Goal: Check status: Check status

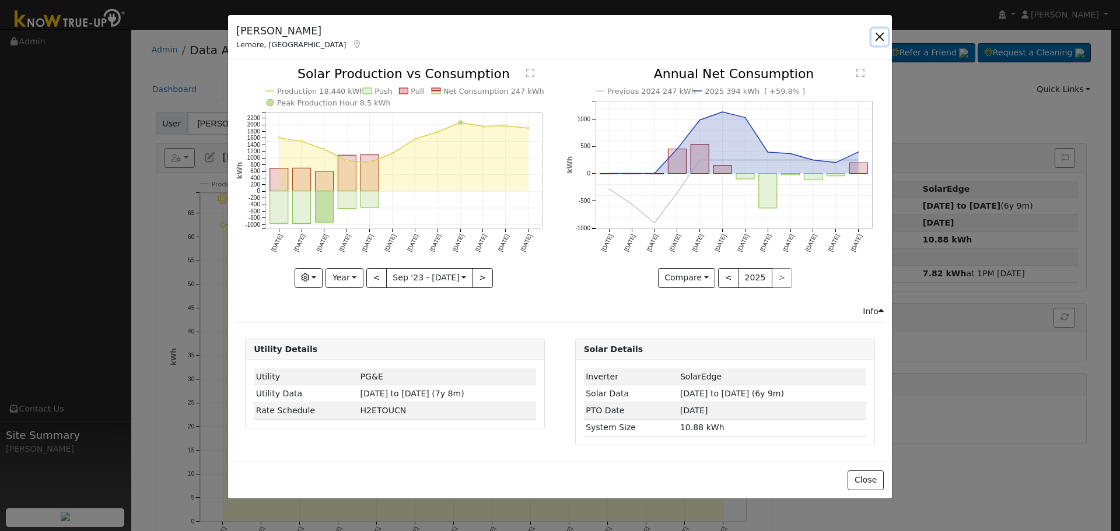
click at [880, 38] on button "button" at bounding box center [879, 37] width 16 height 16
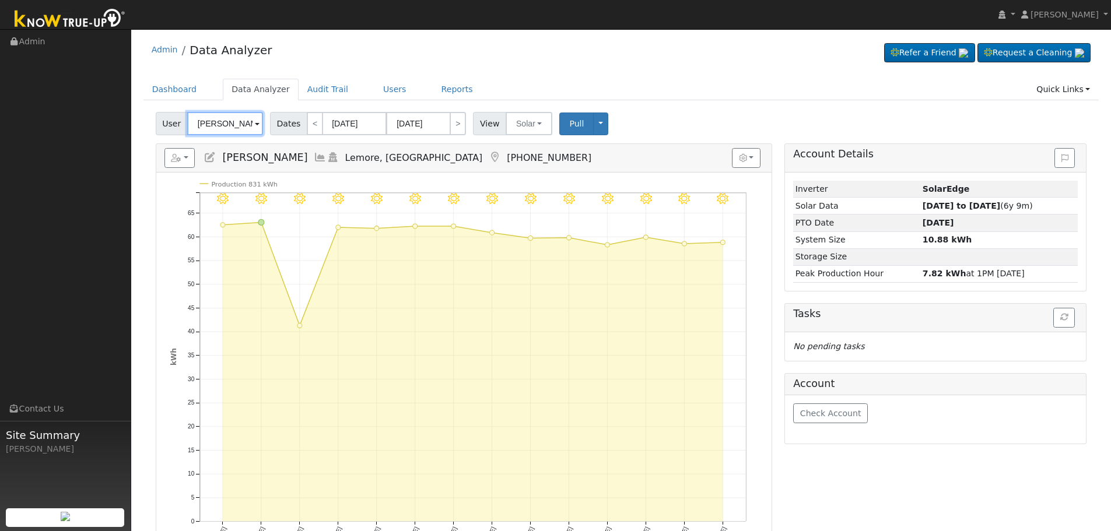
click at [237, 126] on input "[PERSON_NAME]" at bounding box center [225, 123] width 76 height 23
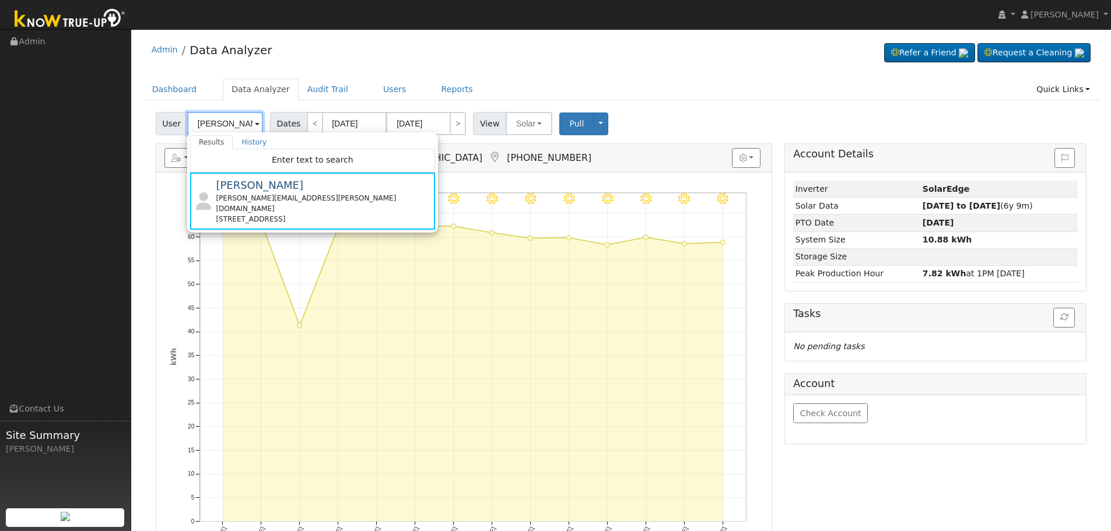
paste input "[PERSON_NAME]"
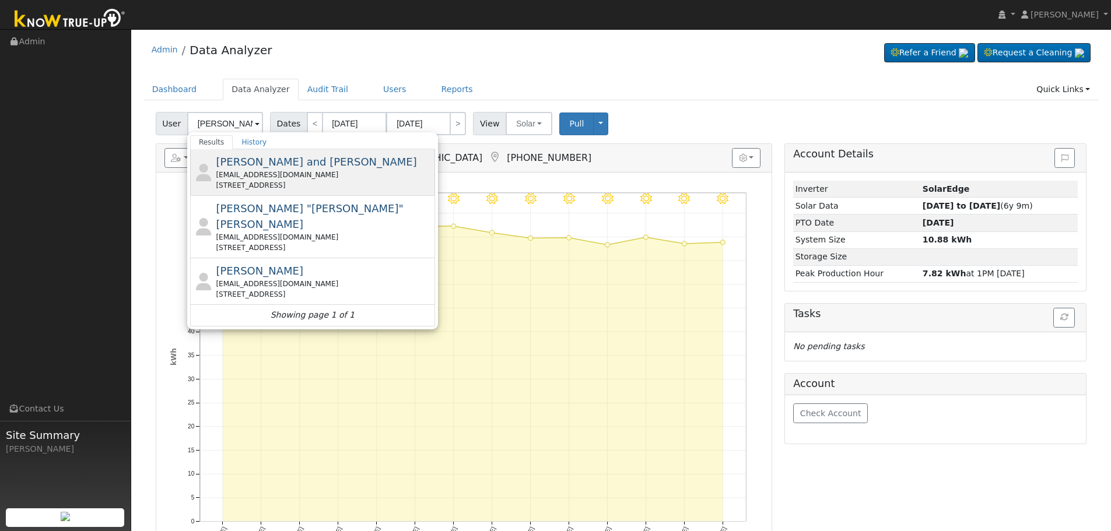
click at [298, 173] on div "[EMAIL_ADDRESS][DOMAIN_NAME]" at bounding box center [324, 175] width 216 height 10
type input "[PERSON_NAME] and [PERSON_NAME]"
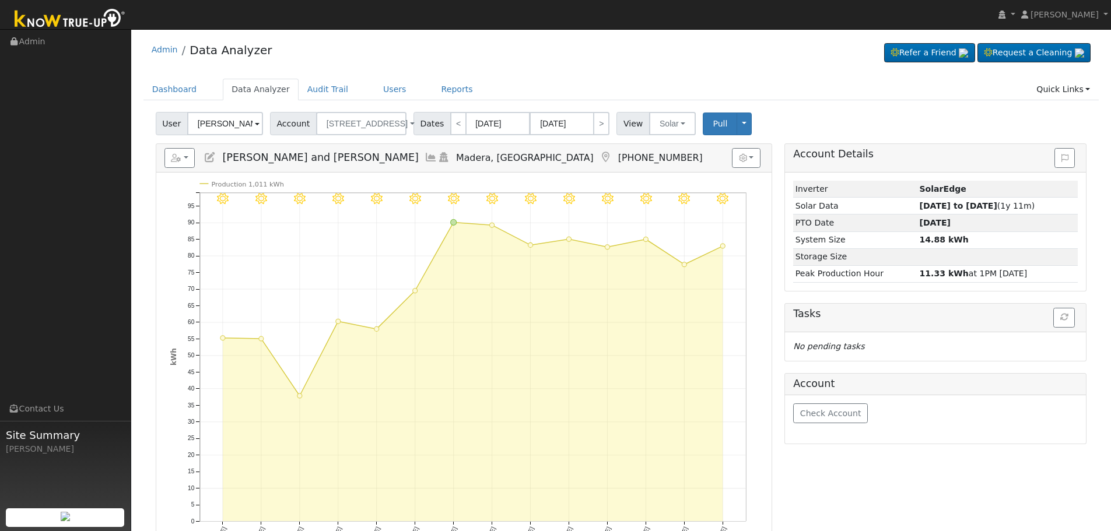
click at [425, 160] on icon at bounding box center [431, 157] width 13 height 10
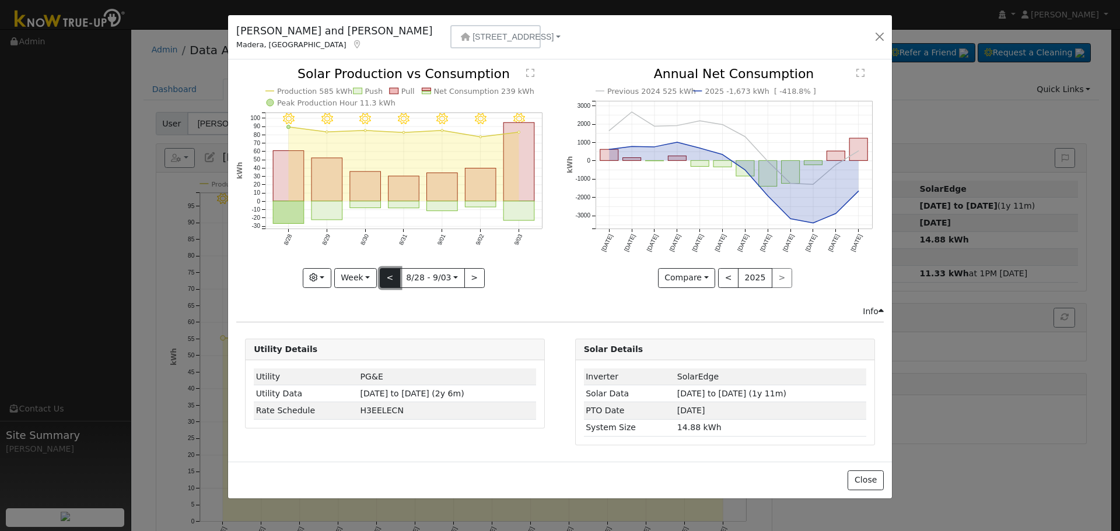
click at [388, 274] on button "<" at bounding box center [390, 278] width 20 height 20
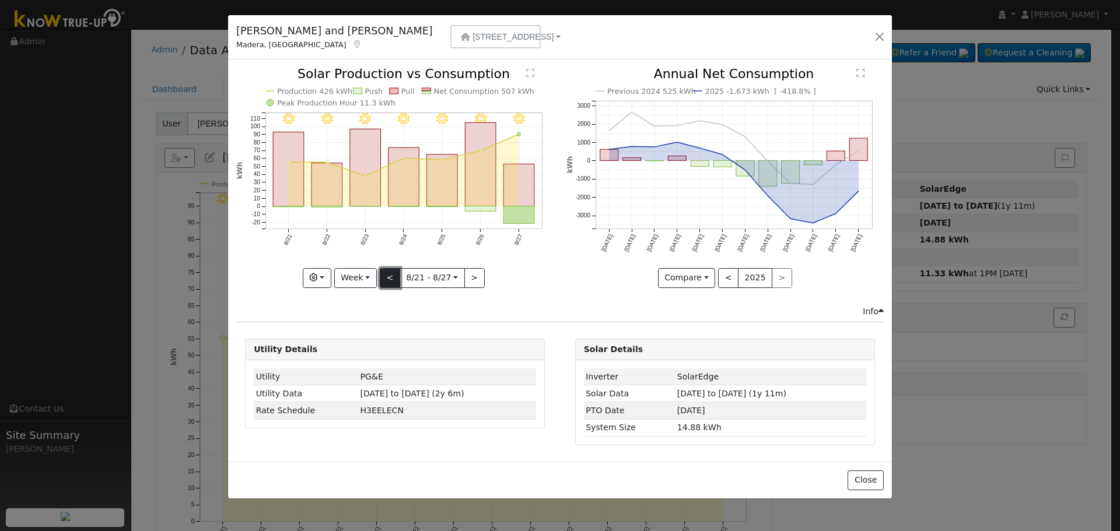
click at [388, 274] on button "<" at bounding box center [390, 278] width 20 height 20
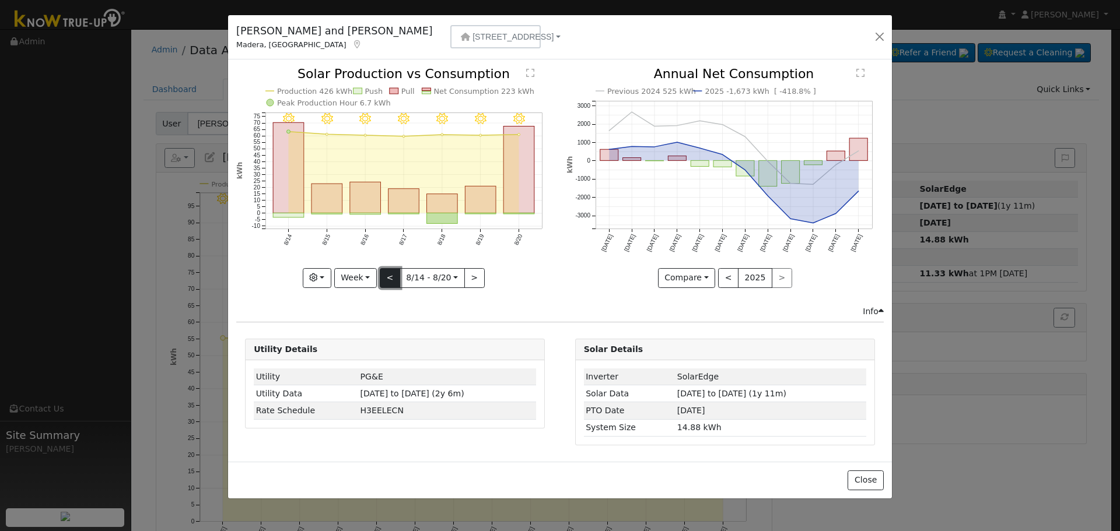
click at [388, 274] on button "<" at bounding box center [390, 278] width 20 height 20
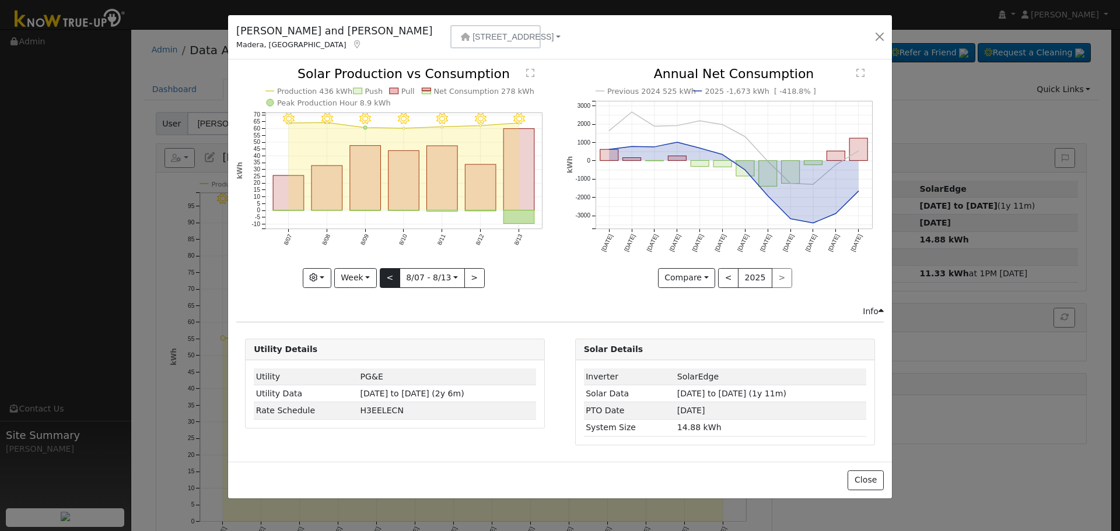
click at [388, 274] on div "8/13 - Clear 8/12 - Clear 8/11 - Clear 8/10 - Clear 8/09 - Clear 8/08 - Clear 8…" at bounding box center [394, 178] width 317 height 220
click at [388, 274] on button "<" at bounding box center [390, 278] width 20 height 20
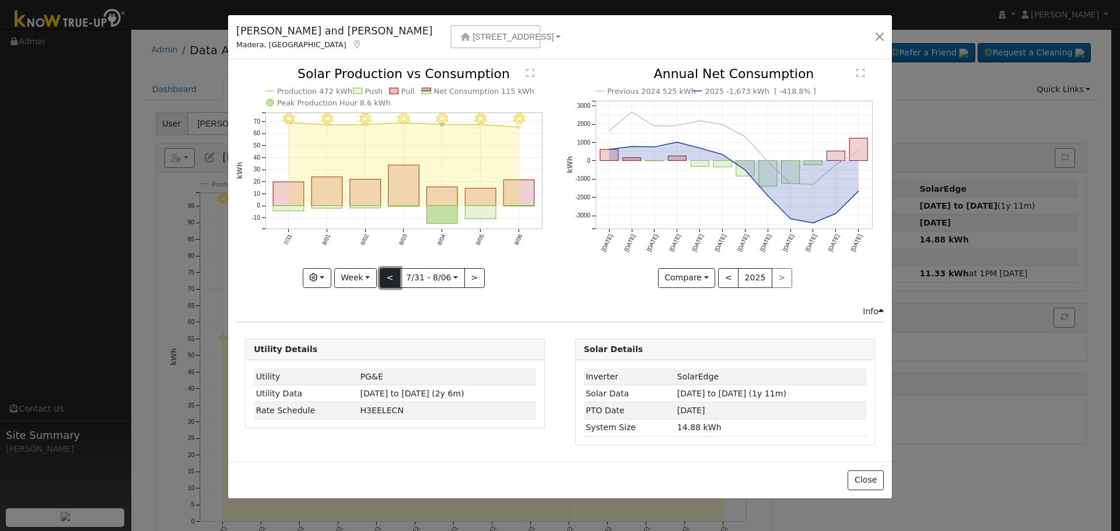
click at [388, 274] on button "<" at bounding box center [390, 278] width 20 height 20
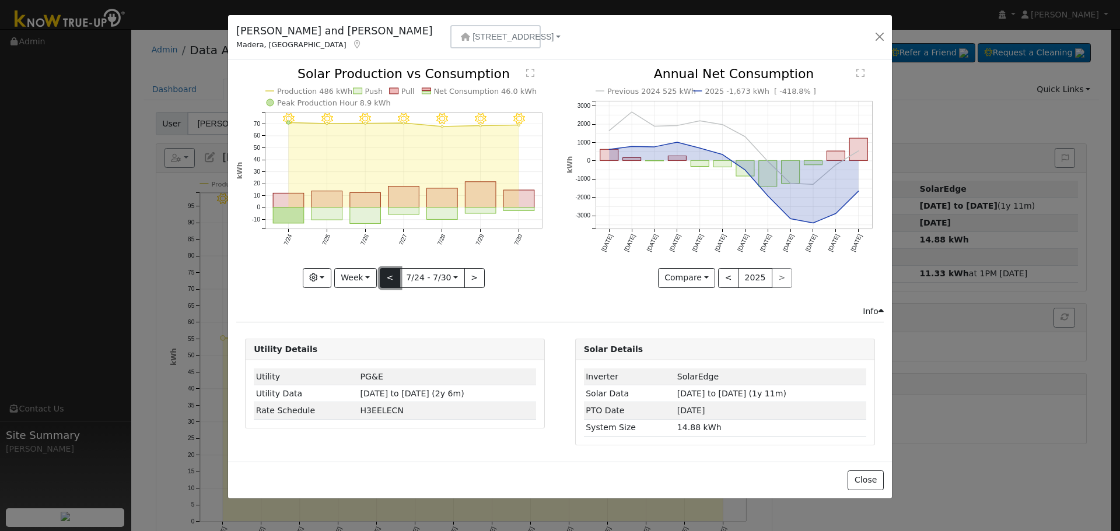
click at [388, 274] on button "<" at bounding box center [390, 278] width 20 height 20
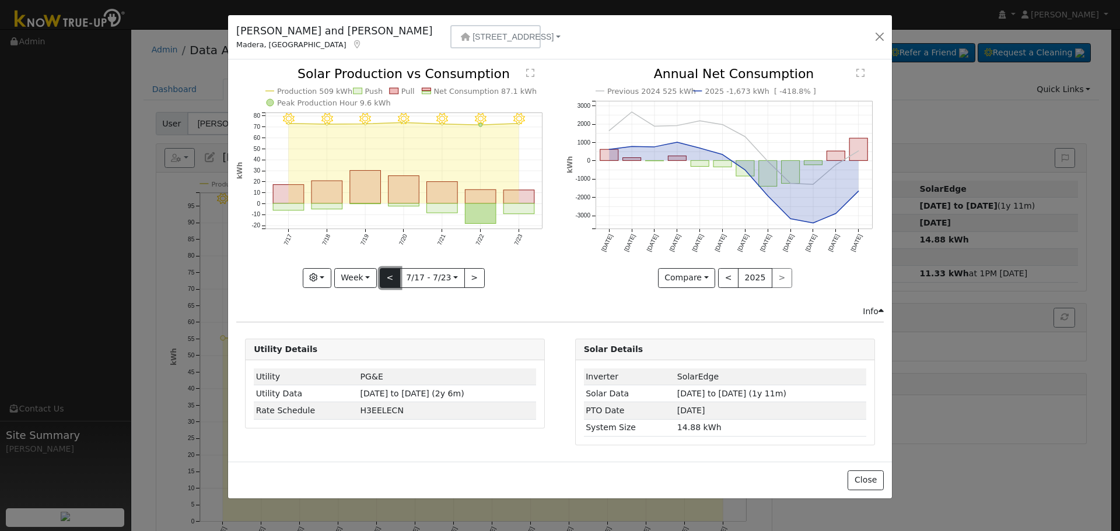
click at [388, 274] on button "<" at bounding box center [390, 278] width 20 height 20
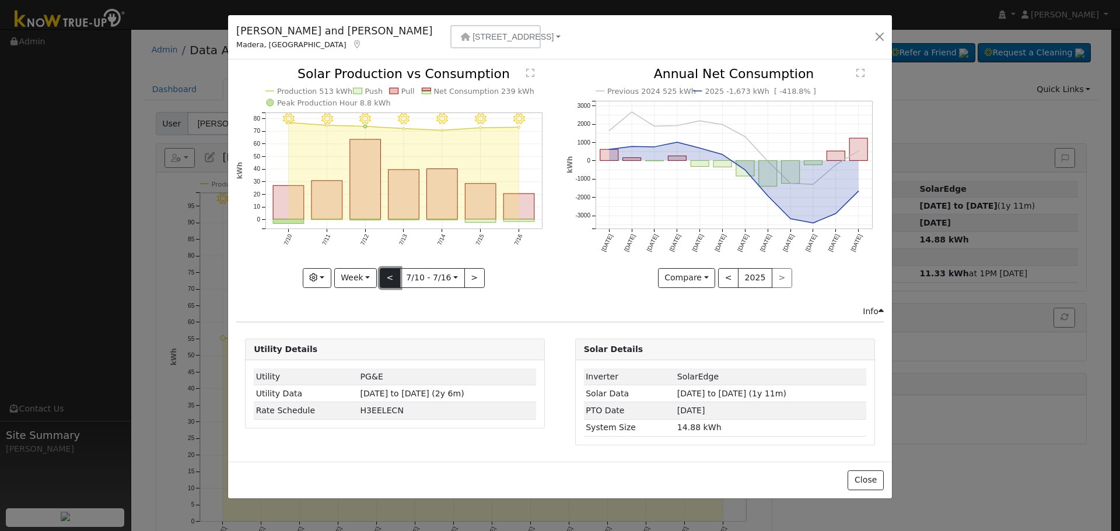
click at [388, 274] on button "<" at bounding box center [390, 278] width 20 height 20
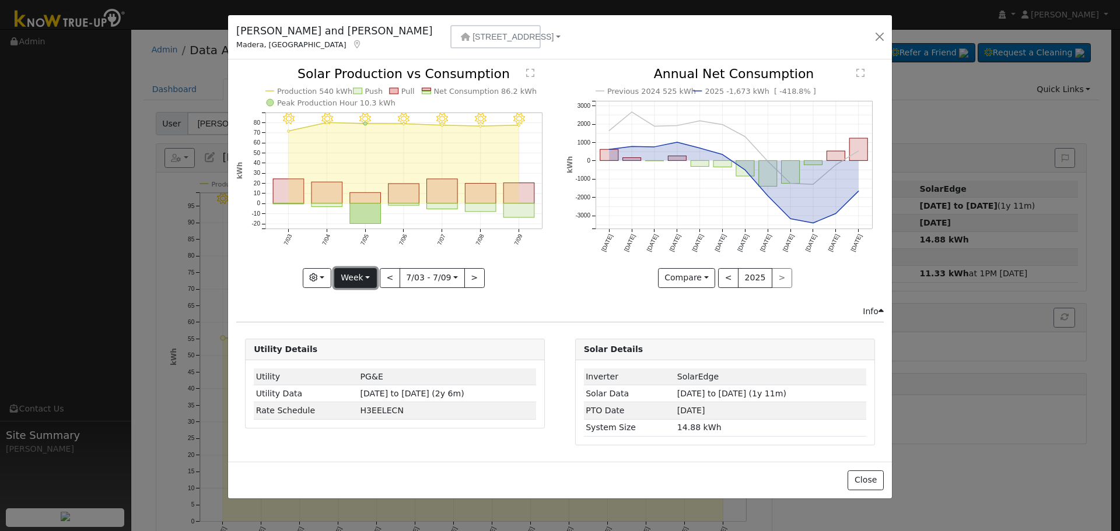
click at [361, 278] on button "Week" at bounding box center [355, 278] width 43 height 20
click at [370, 335] on link "Month" at bounding box center [375, 335] width 81 height 16
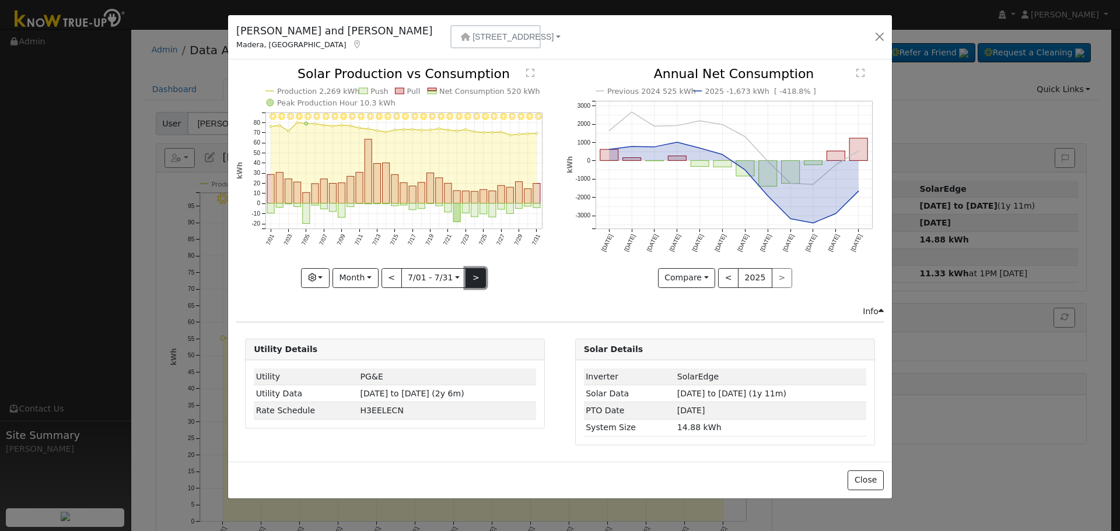
click at [473, 279] on button ">" at bounding box center [475, 278] width 20 height 20
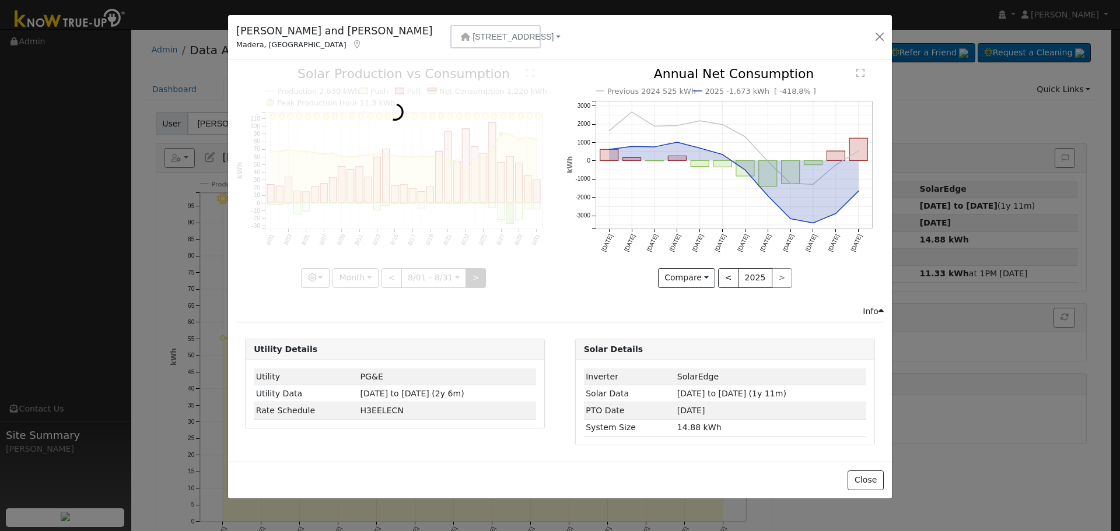
click at [473, 279] on div at bounding box center [394, 178] width 317 height 220
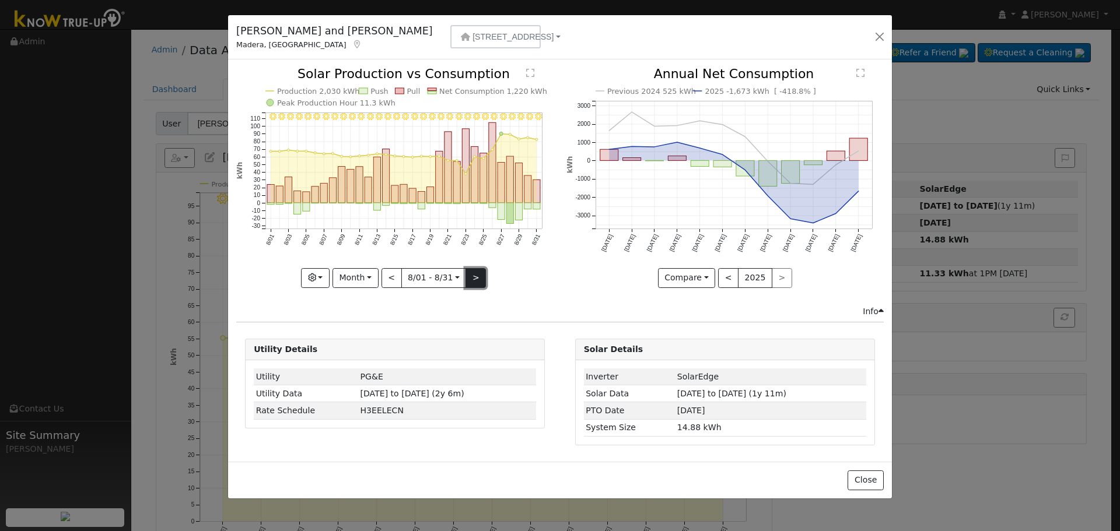
click at [473, 279] on button ">" at bounding box center [475, 278] width 20 height 20
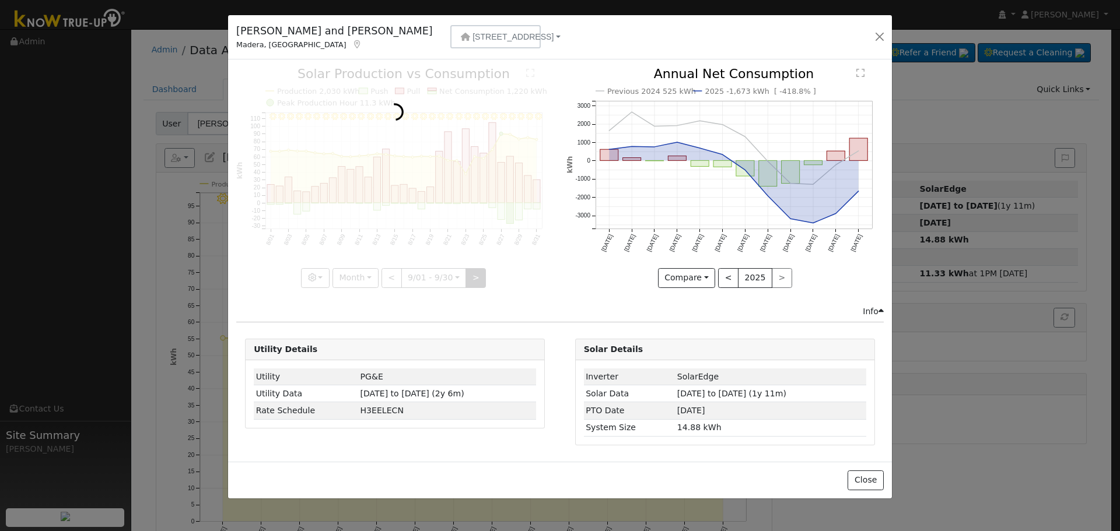
click at [473, 279] on div at bounding box center [394, 178] width 317 height 220
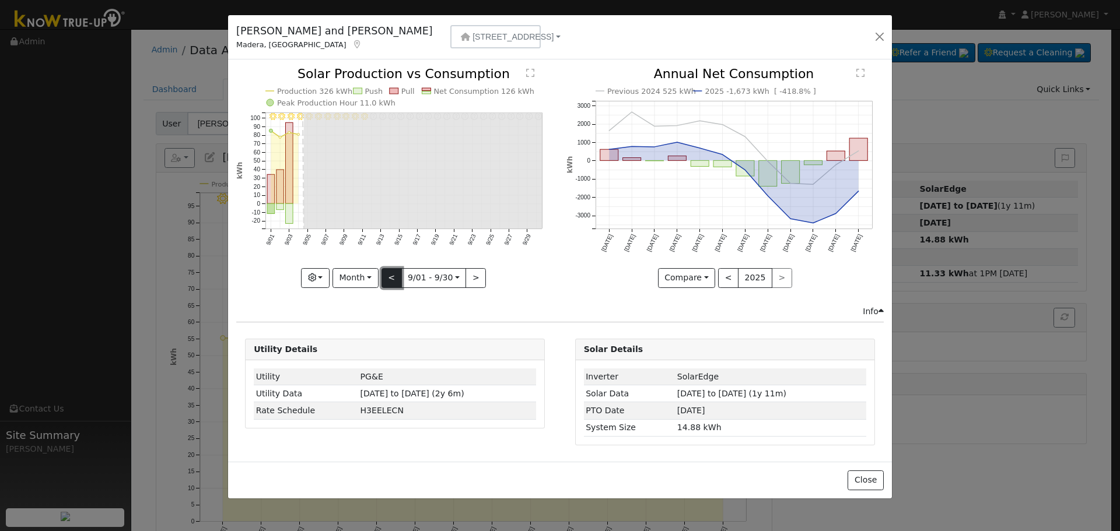
click at [397, 281] on button "<" at bounding box center [391, 278] width 20 height 20
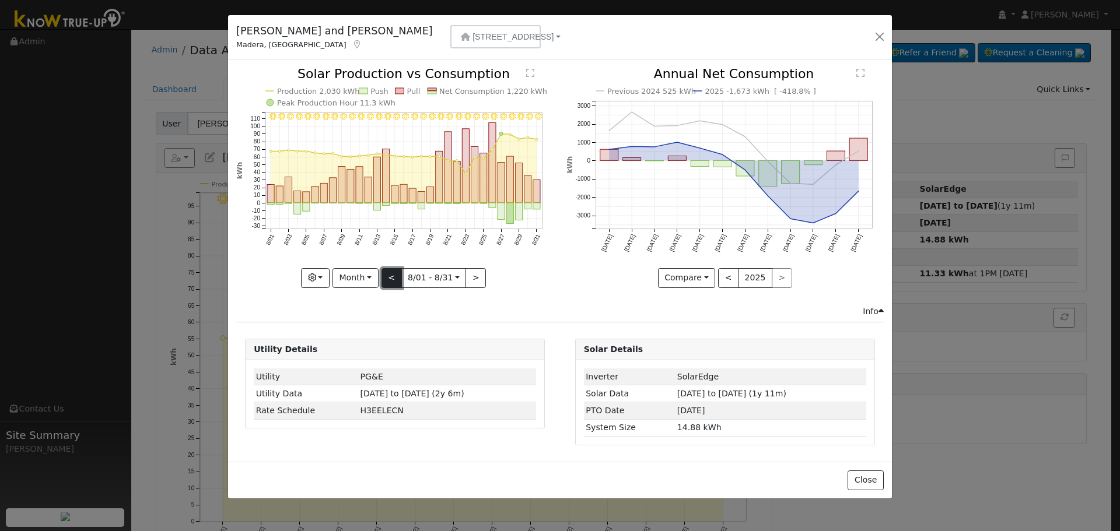
click at [397, 278] on button "<" at bounding box center [391, 278] width 20 height 20
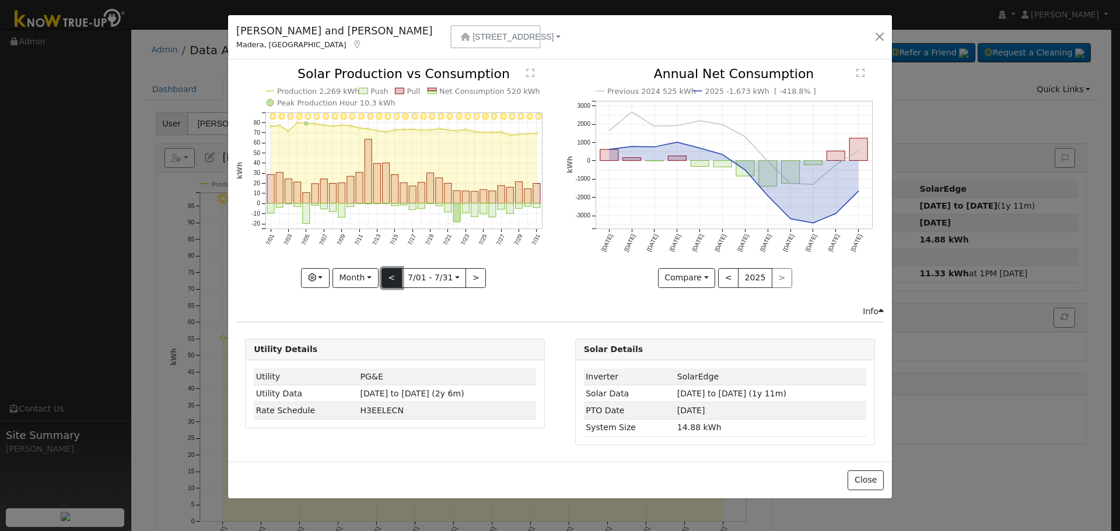
click at [397, 278] on button "<" at bounding box center [391, 278] width 20 height 20
type input "[DATE]"
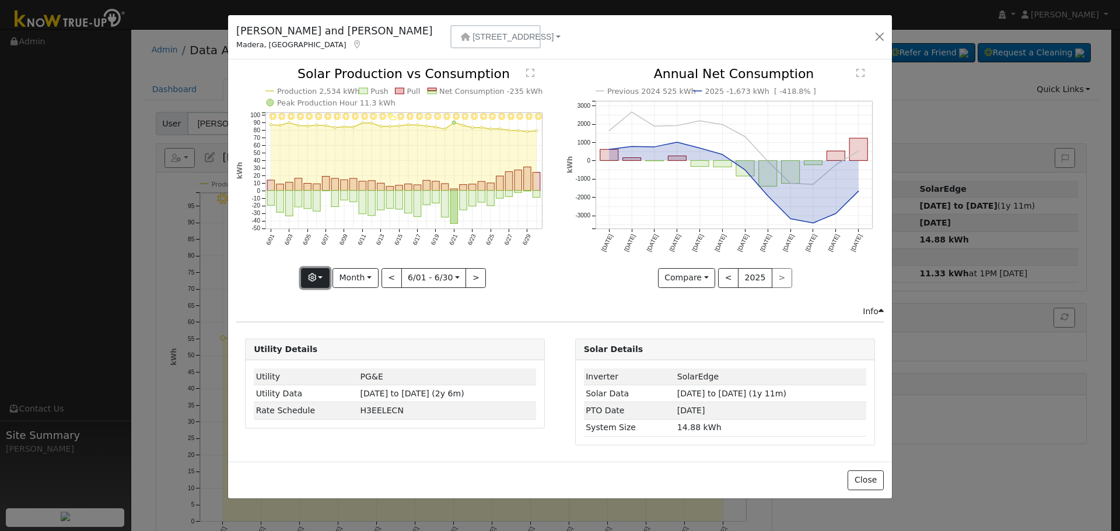
click at [319, 274] on button "button" at bounding box center [315, 278] width 29 height 20
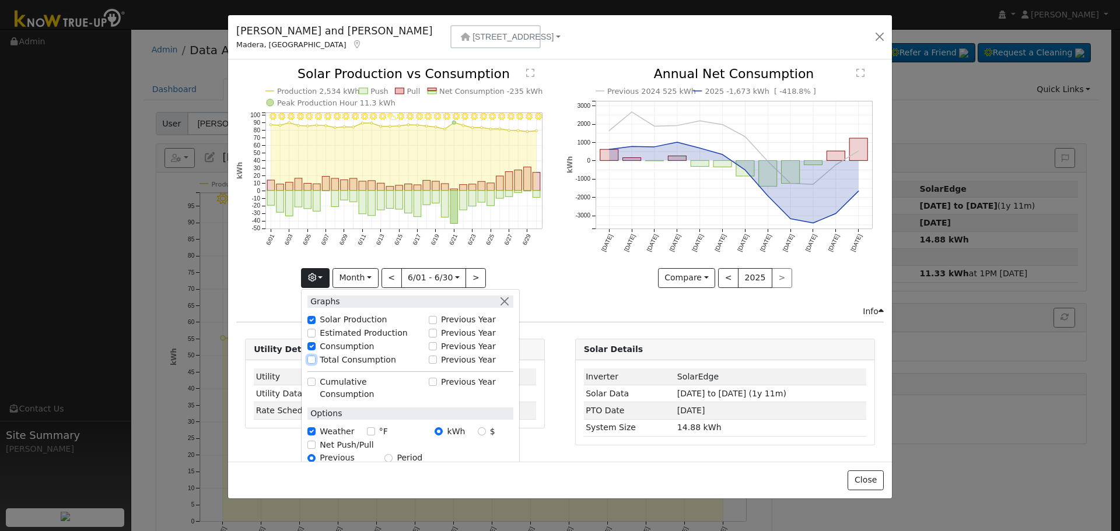
click at [313, 359] on input "Total Consumption" at bounding box center [311, 360] width 8 height 8
checkbox input "true"
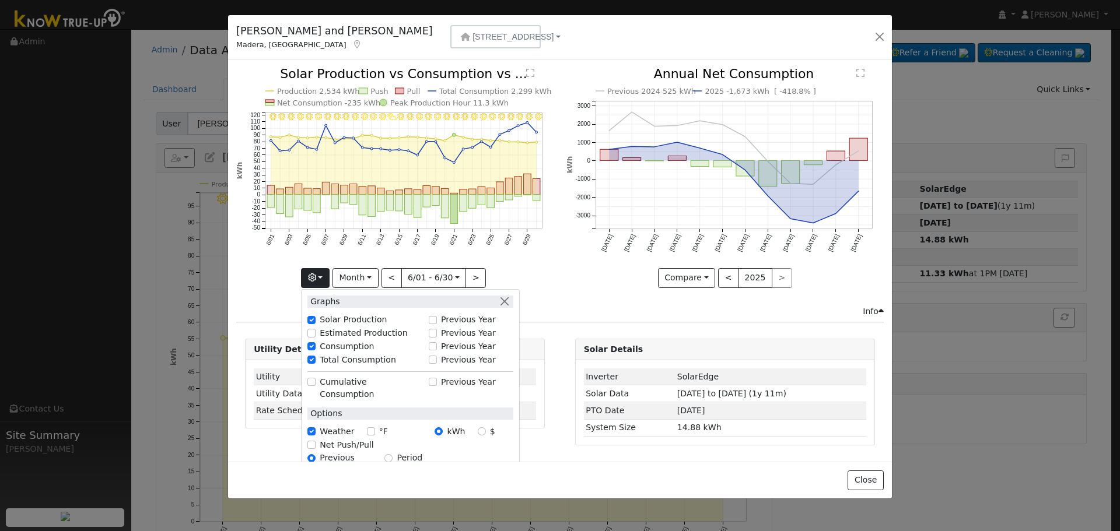
click at [547, 275] on icon "6/30 - Clear 6/29 - Clear 6/28 - Clear 6/27 - Clear 6/26 - Clear 6/25 - Clear 6…" at bounding box center [394, 177] width 317 height 219
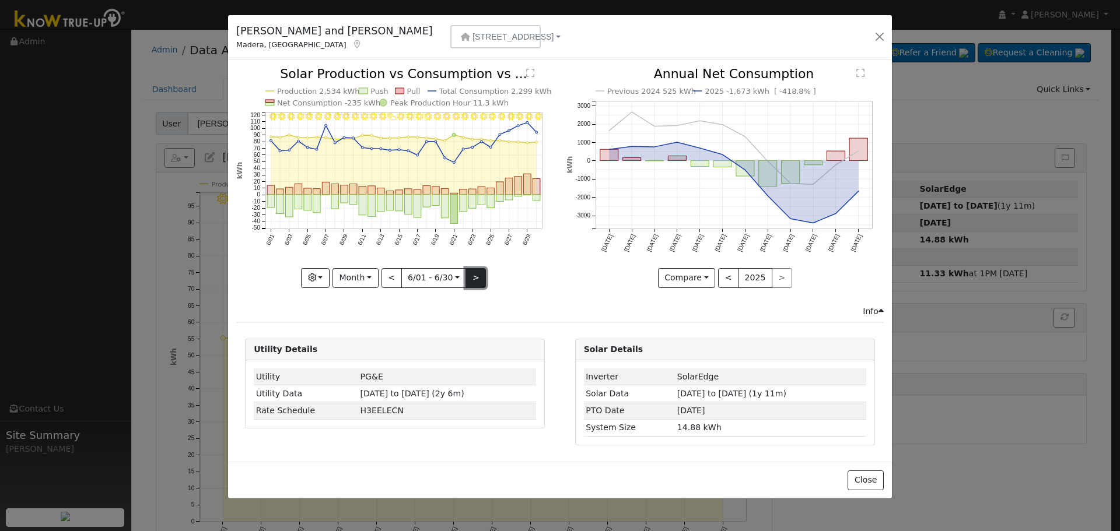
click at [475, 278] on button ">" at bounding box center [475, 278] width 20 height 20
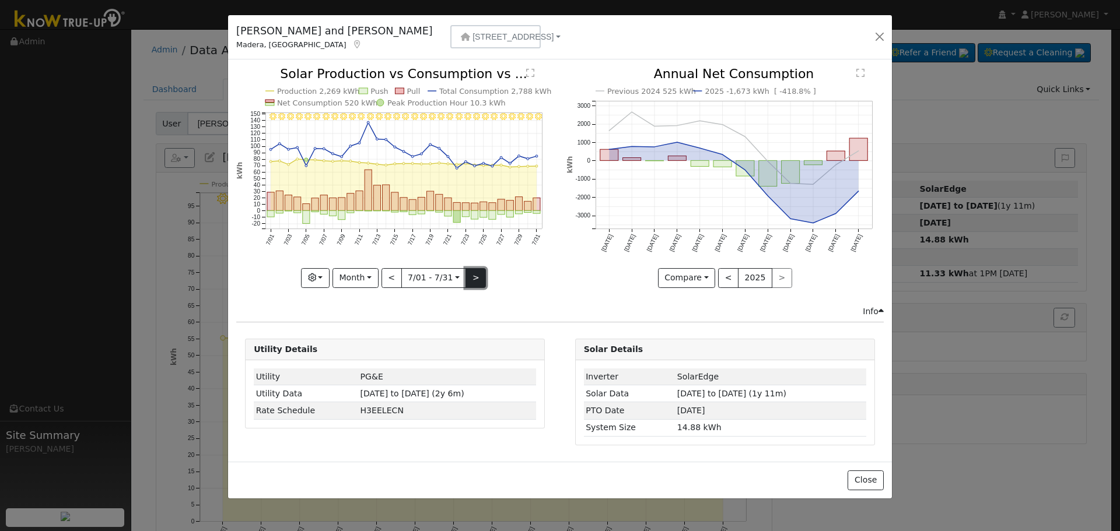
click at [475, 278] on button ">" at bounding box center [475, 278] width 20 height 20
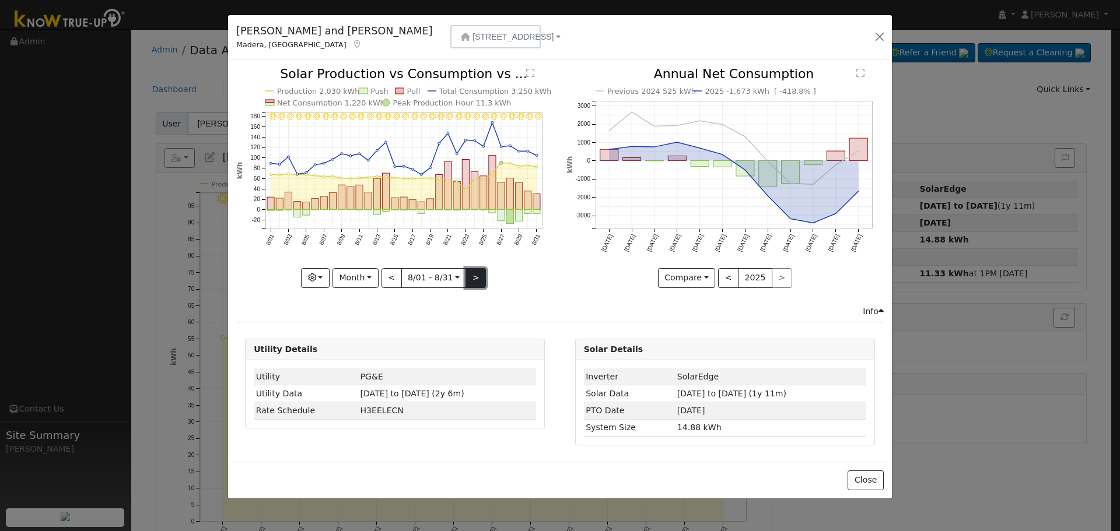
click at [475, 278] on button ">" at bounding box center [475, 278] width 20 height 20
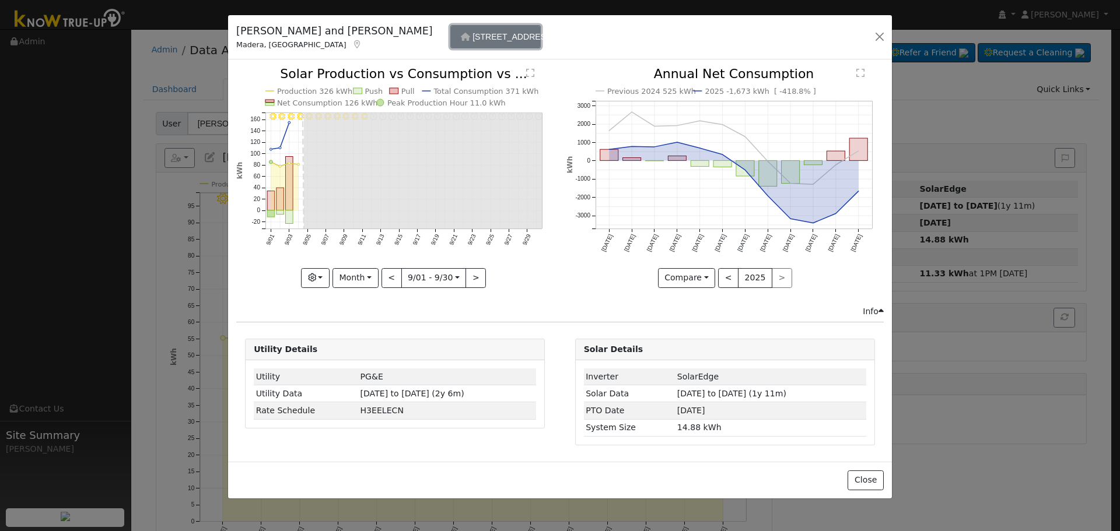
click at [472, 37] on span "[STREET_ADDRESS]" at bounding box center [512, 36] width 81 height 9
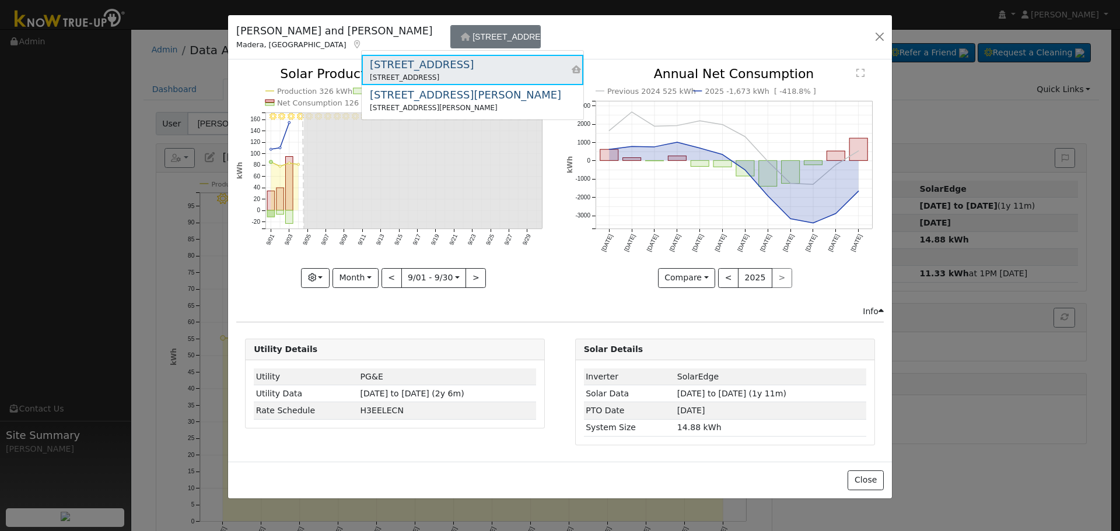
click at [456, 66] on div "[STREET_ADDRESS]" at bounding box center [422, 65] width 104 height 16
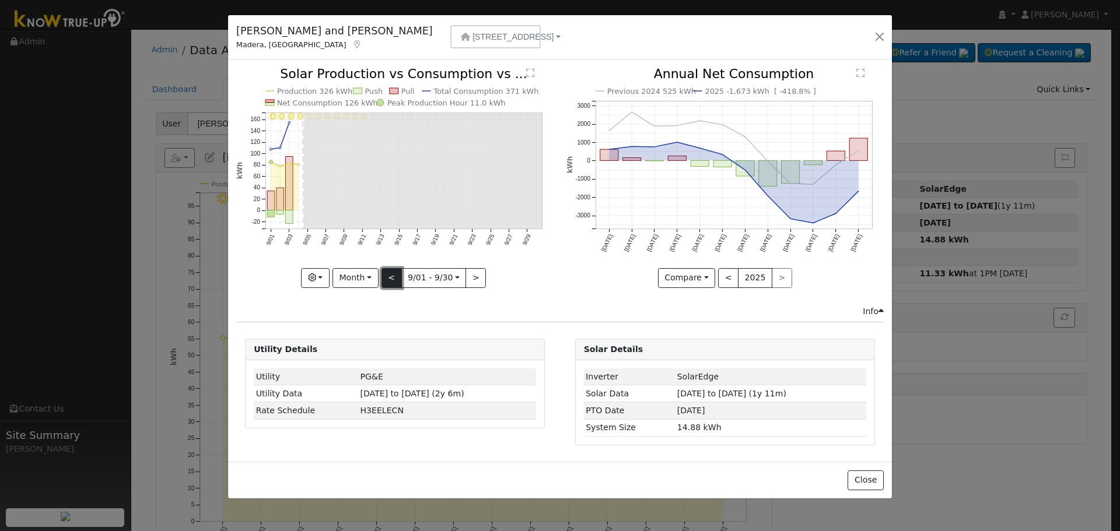
click at [391, 277] on button "<" at bounding box center [391, 278] width 20 height 20
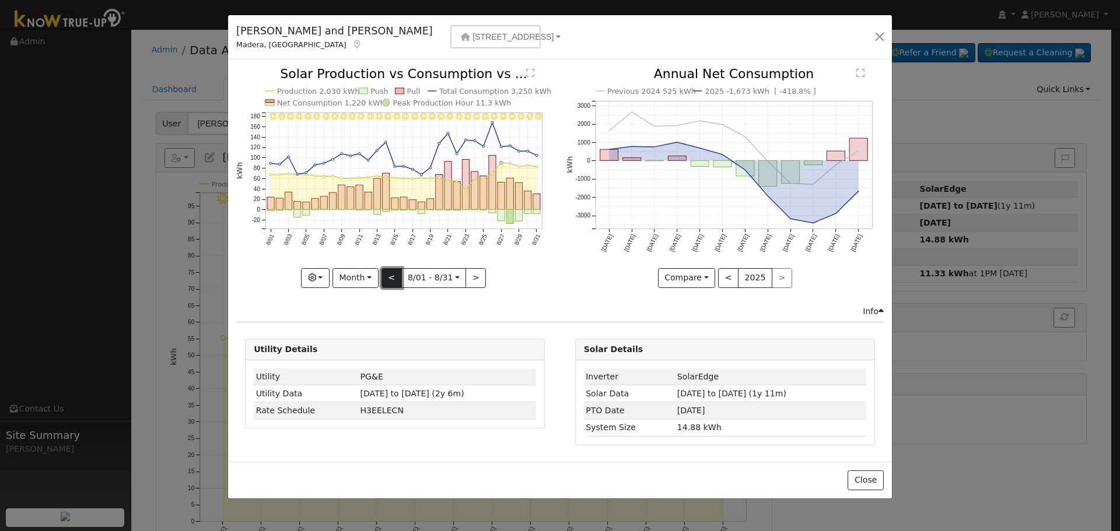
click at [395, 285] on button "<" at bounding box center [391, 278] width 20 height 20
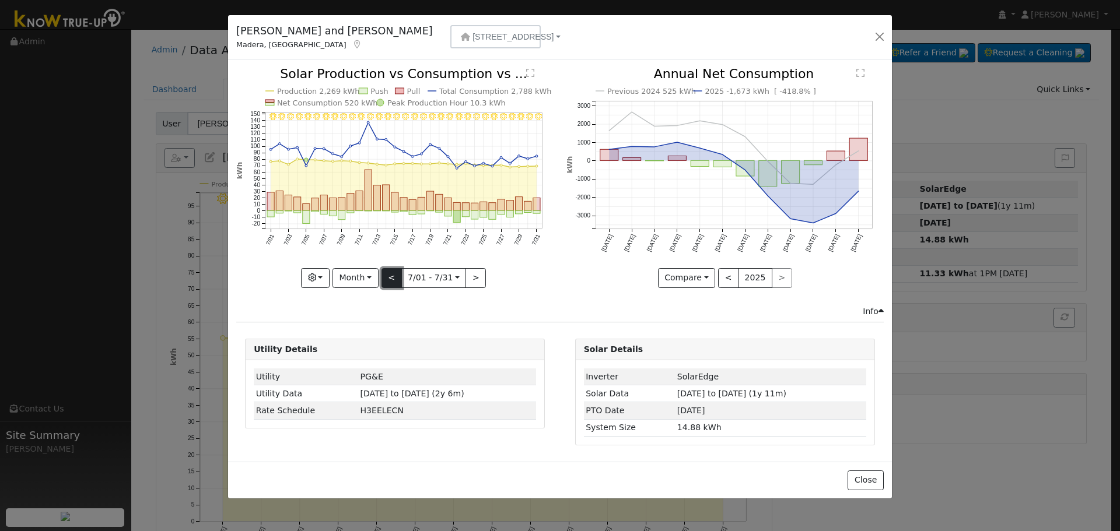
click at [395, 285] on button "<" at bounding box center [391, 278] width 20 height 20
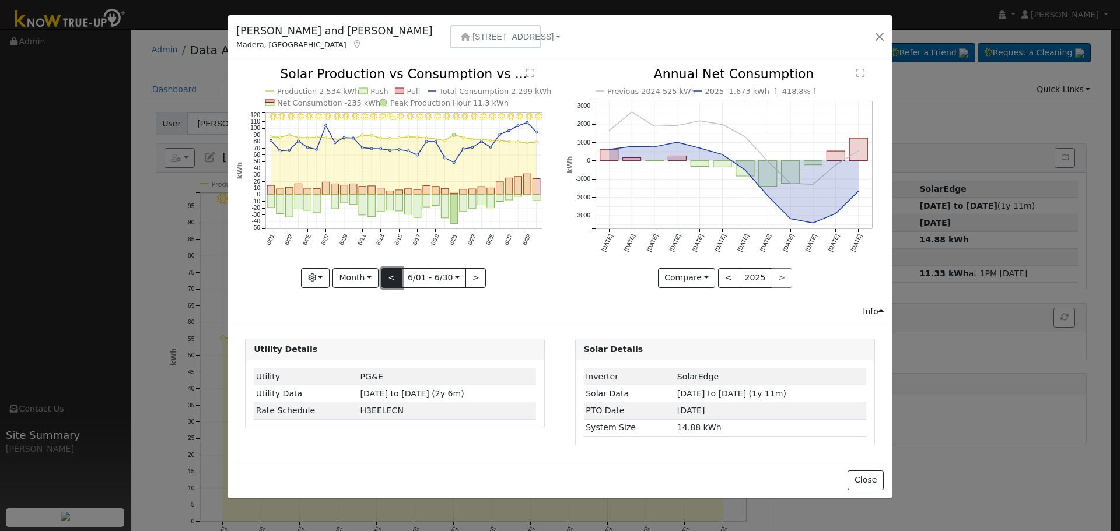
click at [395, 285] on button "<" at bounding box center [391, 278] width 20 height 20
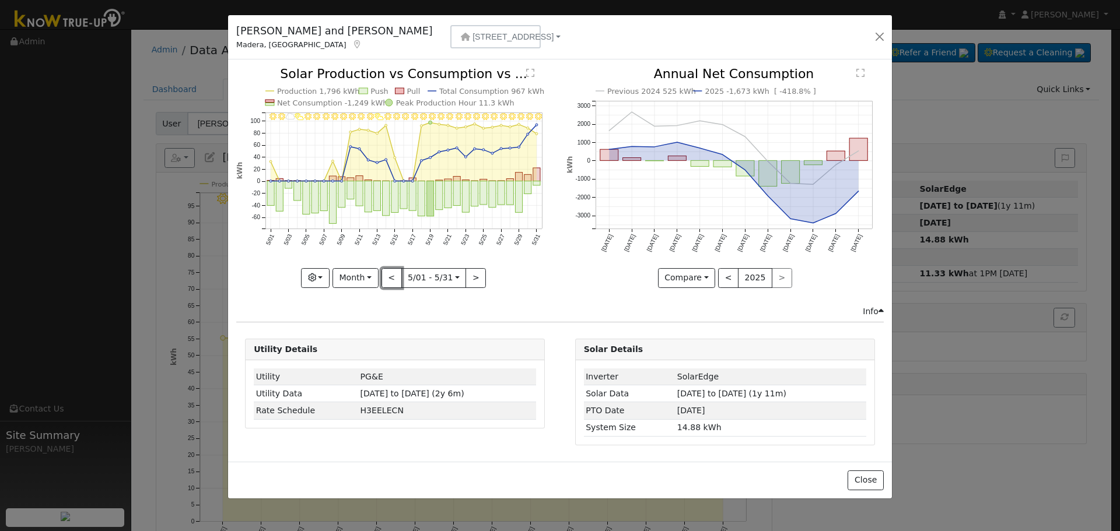
click at [395, 281] on button "<" at bounding box center [391, 278] width 20 height 20
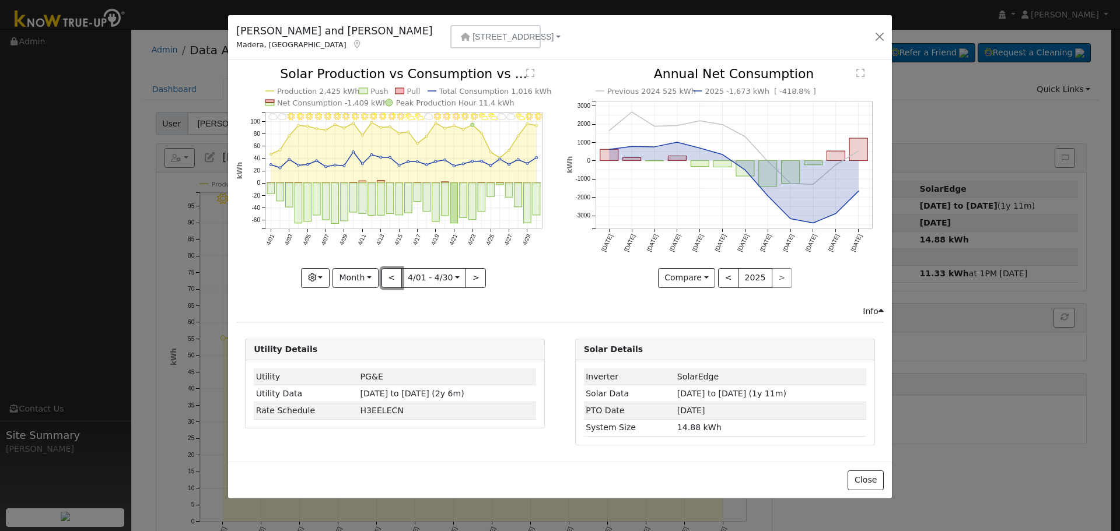
click at [395, 281] on button "<" at bounding box center [391, 278] width 20 height 20
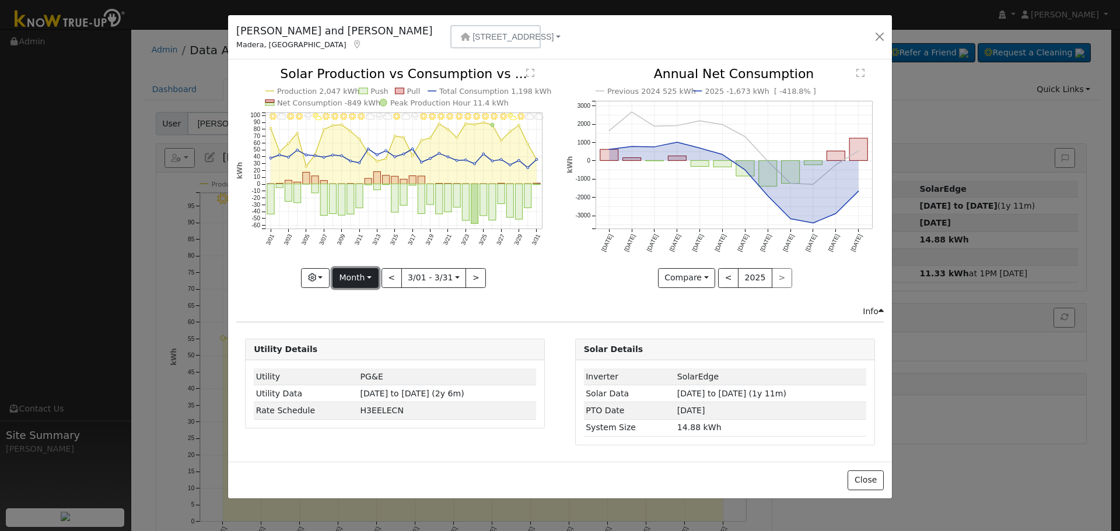
click at [356, 278] on button "Month" at bounding box center [355, 278] width 46 height 20
click at [368, 345] on link "Year" at bounding box center [373, 351] width 81 height 16
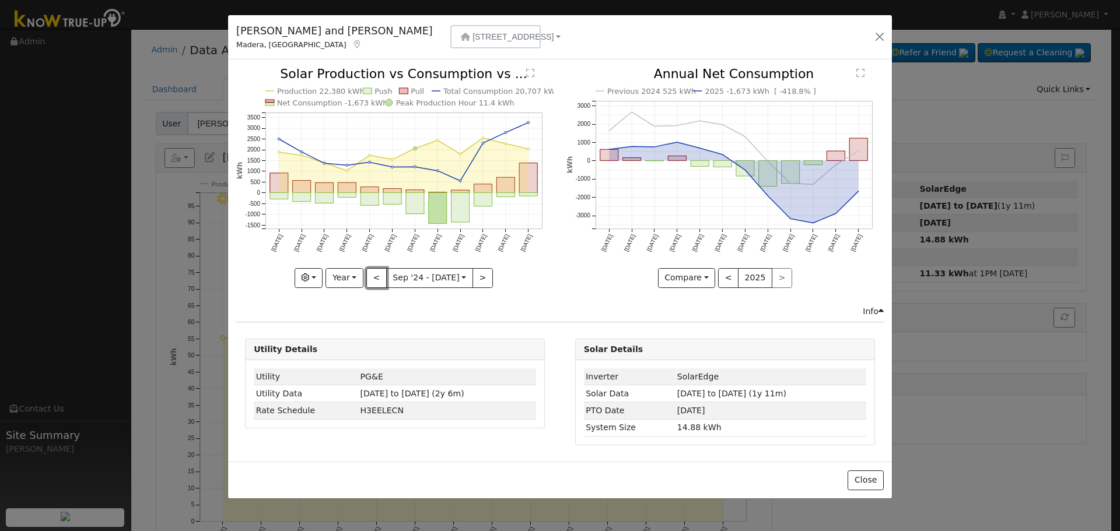
click at [380, 281] on button "<" at bounding box center [376, 278] width 20 height 20
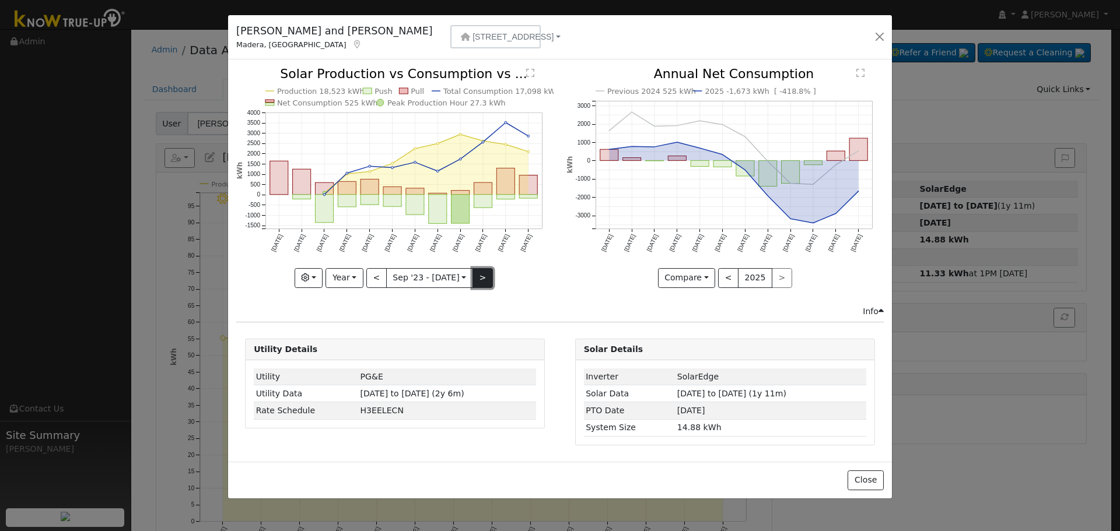
click at [475, 275] on button ">" at bounding box center [482, 278] width 20 height 20
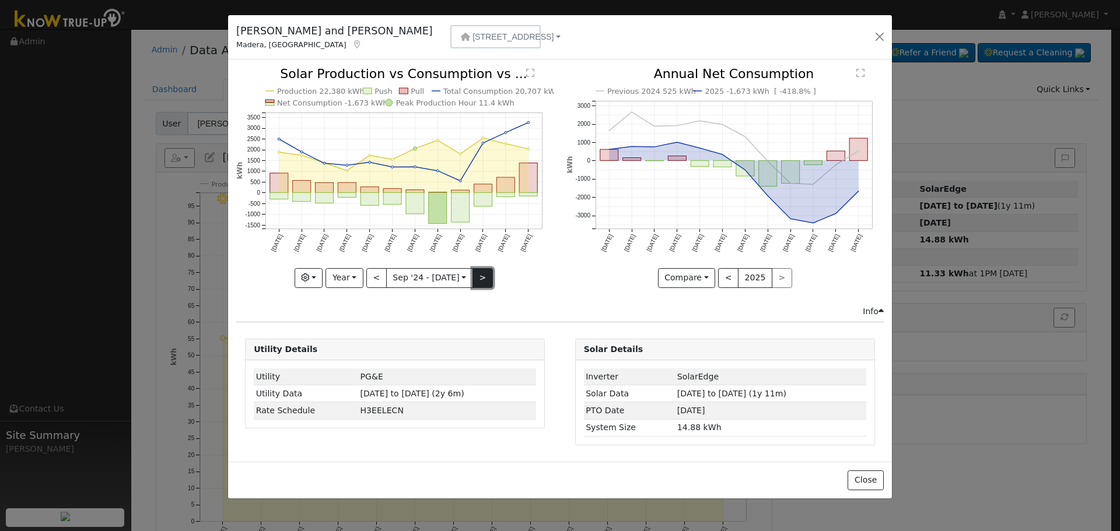
click at [475, 275] on button ">" at bounding box center [482, 278] width 20 height 20
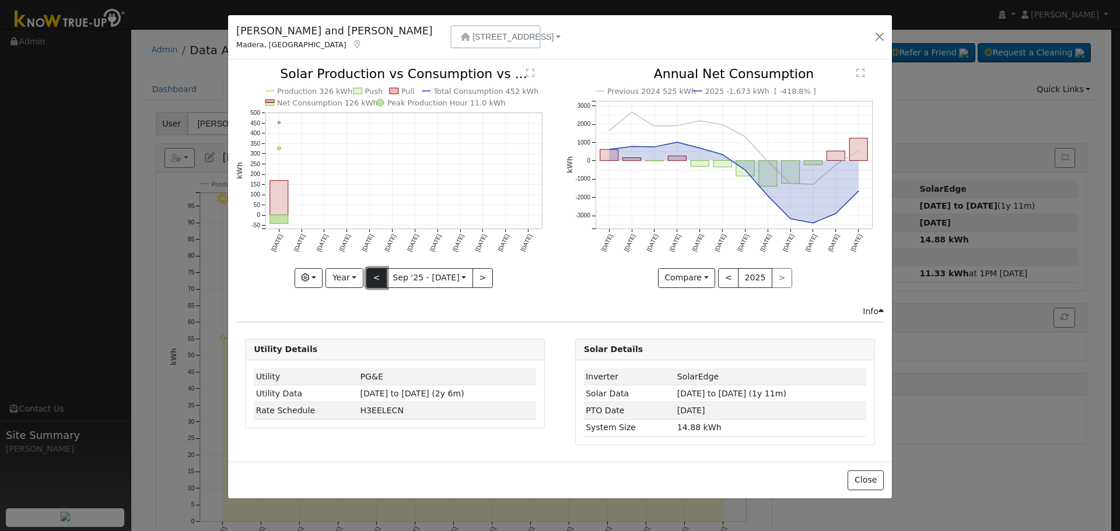
click at [374, 279] on button "<" at bounding box center [376, 278] width 20 height 20
type input "[DATE]"
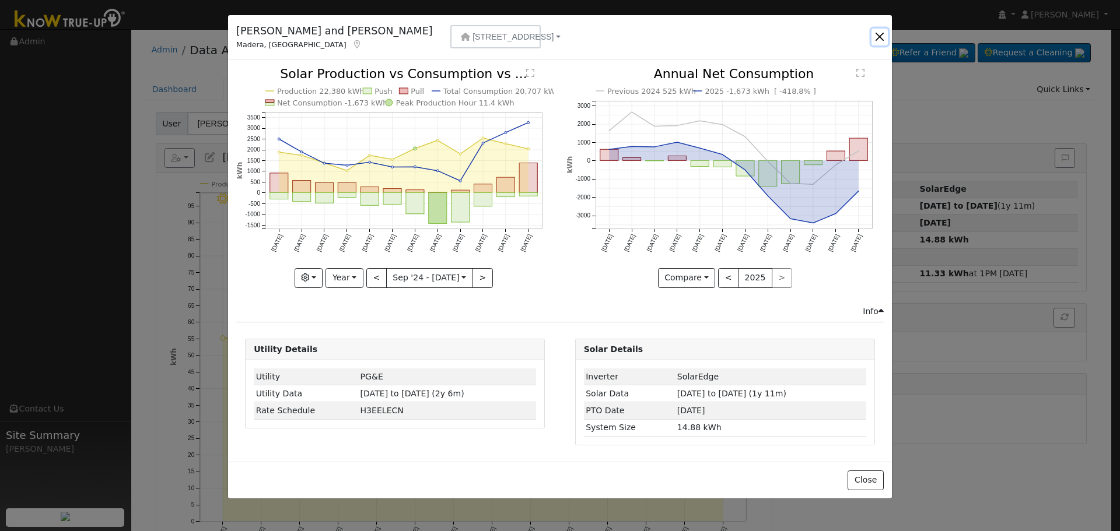
click at [881, 36] on button "button" at bounding box center [879, 37] width 16 height 16
